Goal: Information Seeking & Learning: Learn about a topic

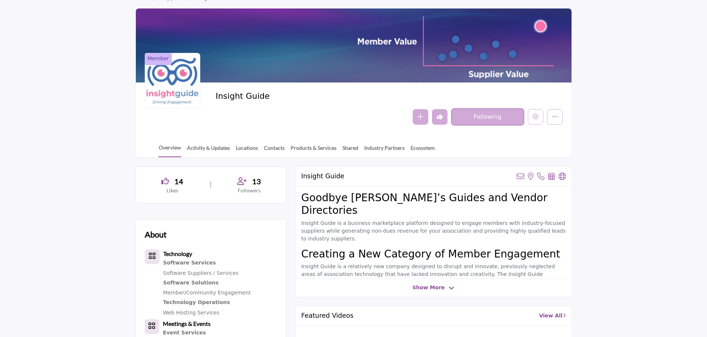
scroll to position [37, 0]
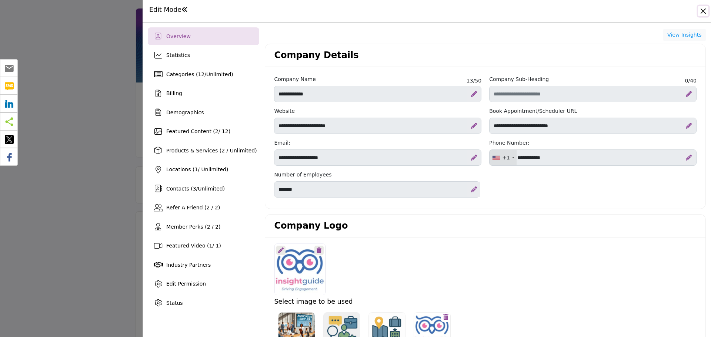
click at [706, 8] on button "Close" at bounding box center [703, 11] width 10 height 10
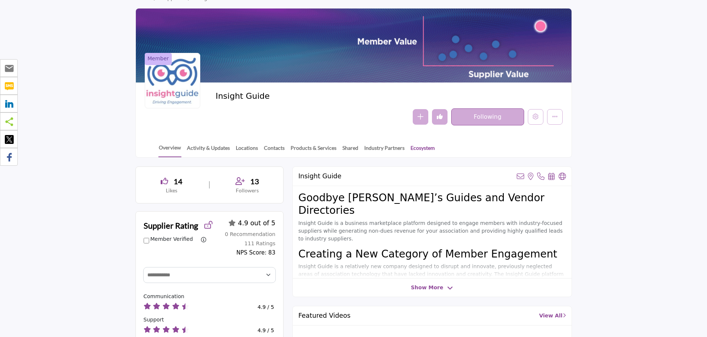
click at [423, 147] on link "Ecosystem" at bounding box center [422, 150] width 25 height 13
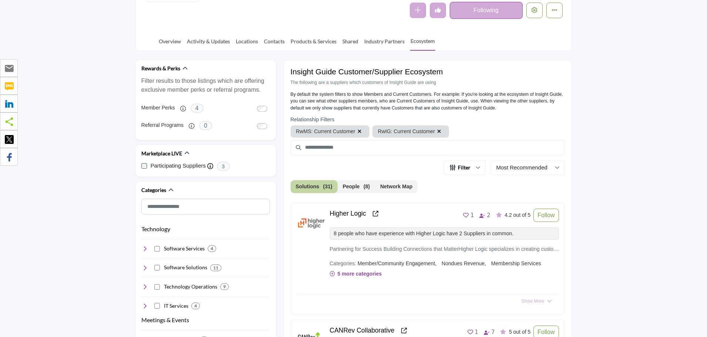
scroll to position [148, 0]
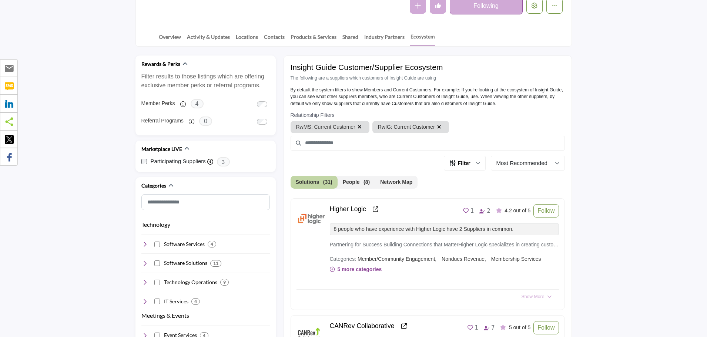
click at [355, 183] on button "People (8)" at bounding box center [357, 182] width 38 height 13
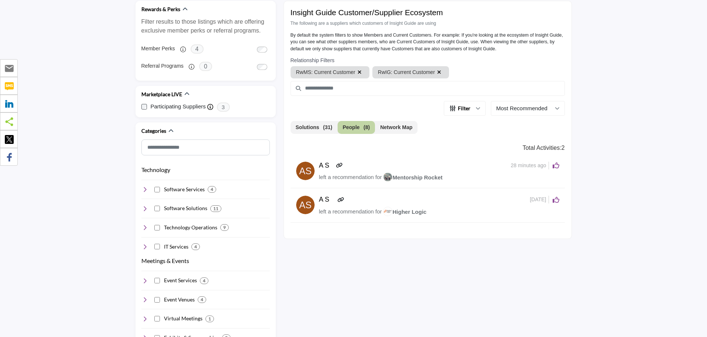
scroll to position [185, 0]
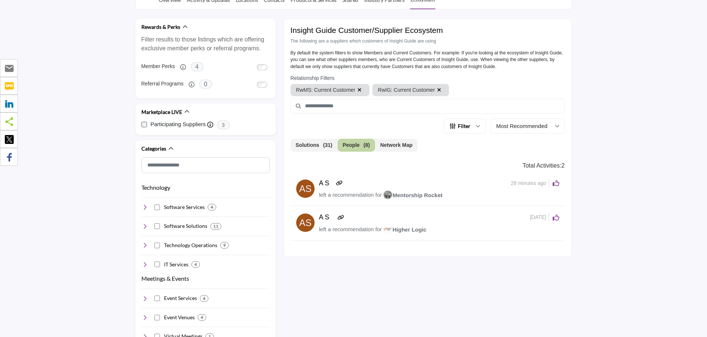
click at [437, 92] on icon "button" at bounding box center [439, 89] width 4 height 5
click at [359, 90] on icon "button" at bounding box center [360, 89] width 4 height 5
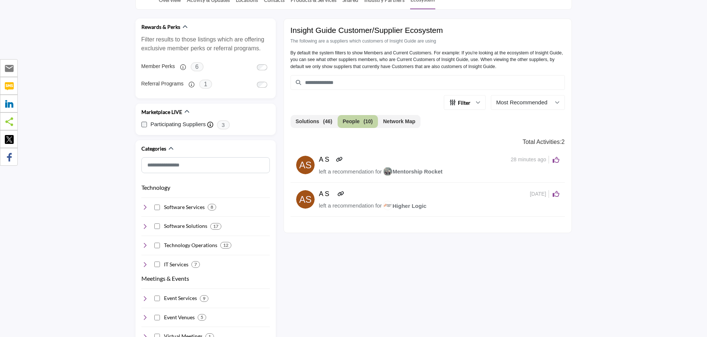
click at [320, 121] on button "Solutions (46)" at bounding box center [314, 121] width 47 height 13
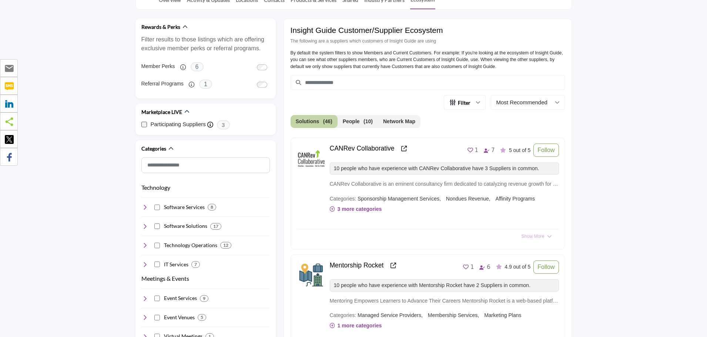
click at [358, 124] on button "People (10)" at bounding box center [358, 121] width 40 height 13
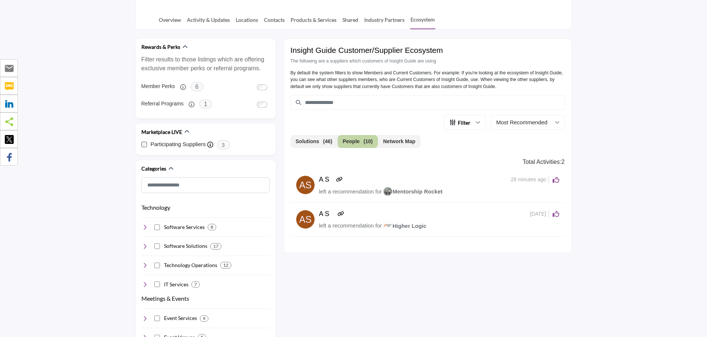
scroll to position [148, 0]
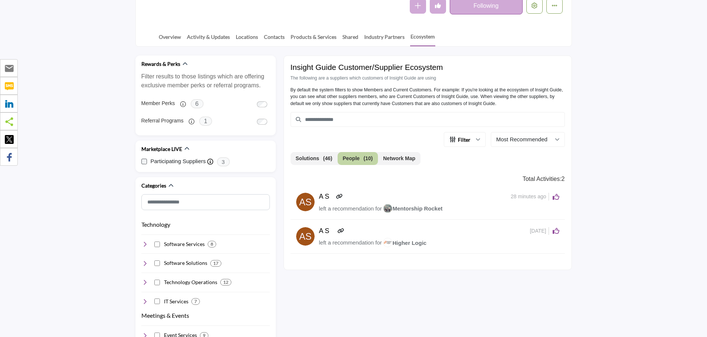
click at [308, 160] on button "Solutions (46)" at bounding box center [314, 158] width 47 height 13
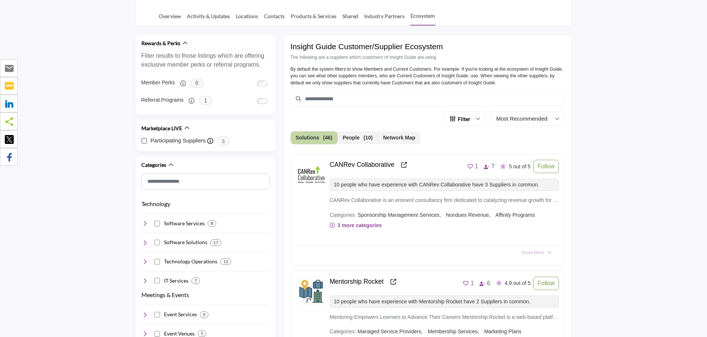
scroll to position [26, 0]
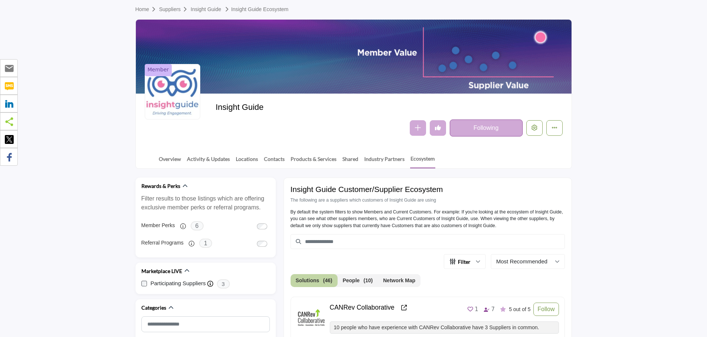
click at [402, 280] on button "Network Map" at bounding box center [399, 280] width 43 height 13
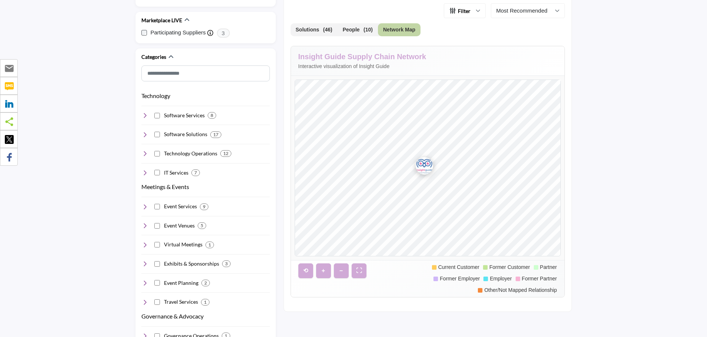
scroll to position [285, 0]
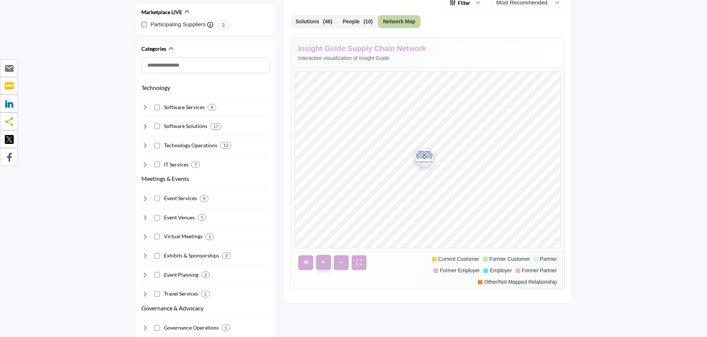
click at [319, 264] on button "+" at bounding box center [323, 262] width 15 height 15
click at [320, 264] on button "+" at bounding box center [323, 262] width 15 height 15
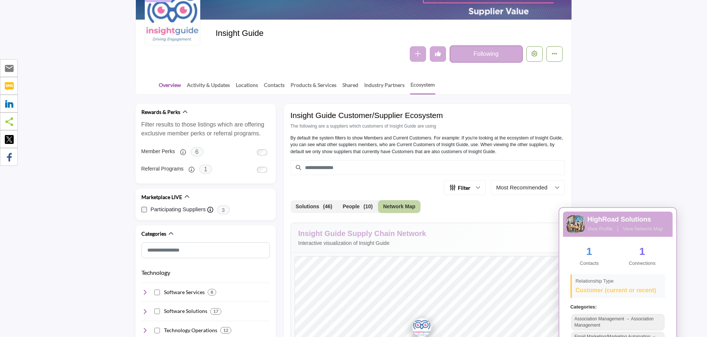
click at [170, 83] on link "Overview" at bounding box center [170, 87] width 23 height 13
